Goal: Task Accomplishment & Management: Manage account settings

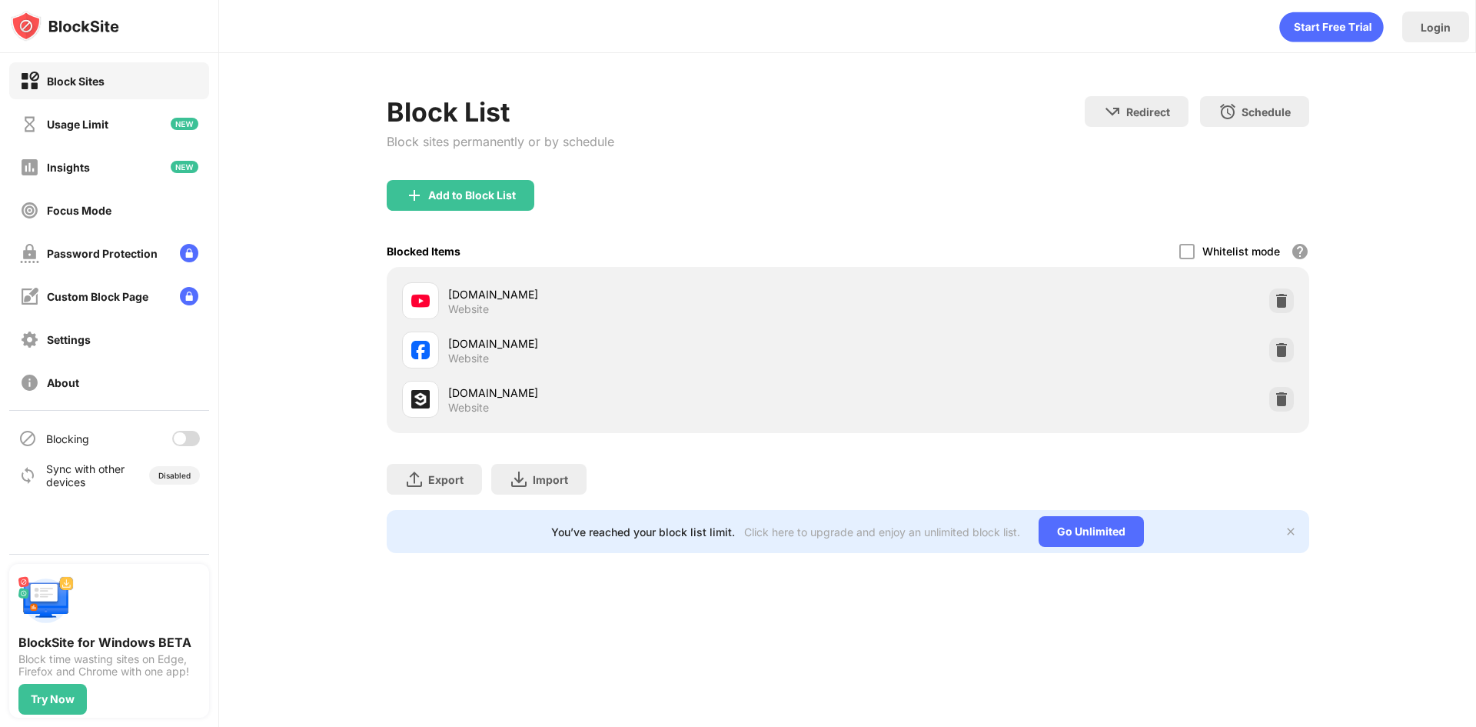
click at [183, 437] on div at bounding box center [180, 438] width 12 height 12
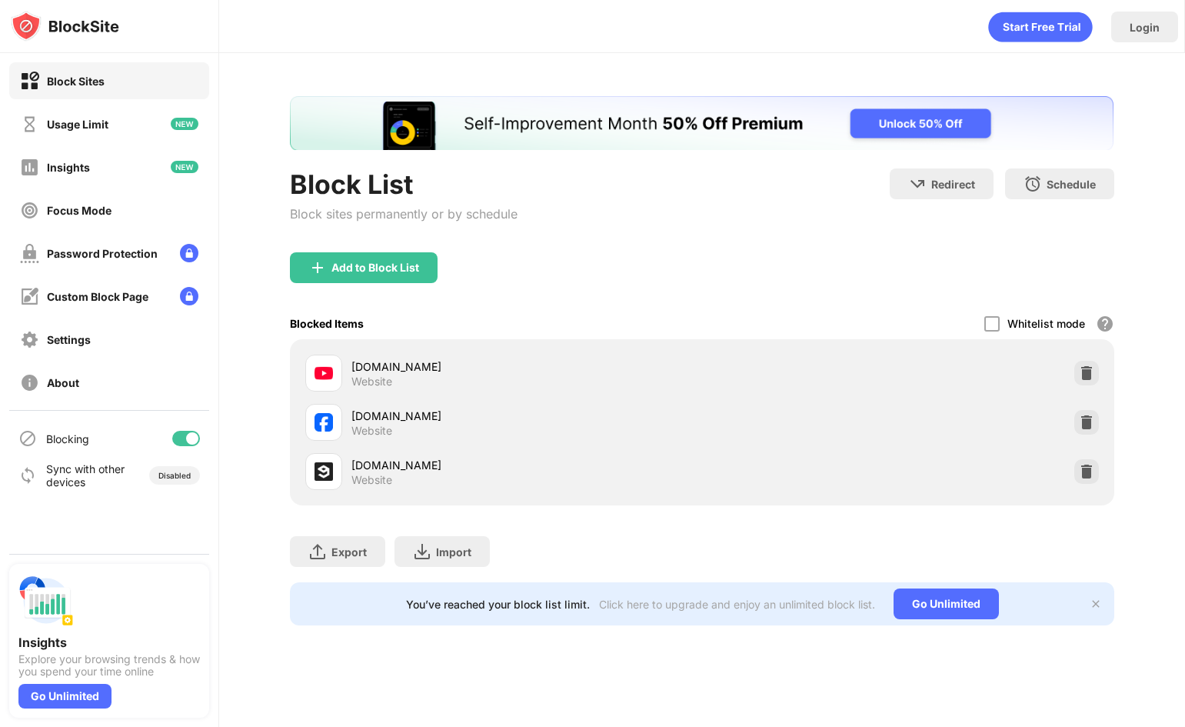
click at [175, 426] on div "Blocking" at bounding box center [109, 438] width 200 height 37
click at [177, 437] on div at bounding box center [186, 438] width 28 height 15
click at [427, 686] on div "Login Block List Block sites permanently or by schedule Redirect Choose a site …" at bounding box center [702, 363] width 966 height 727
